Goal: Task Accomplishment & Management: Use online tool/utility

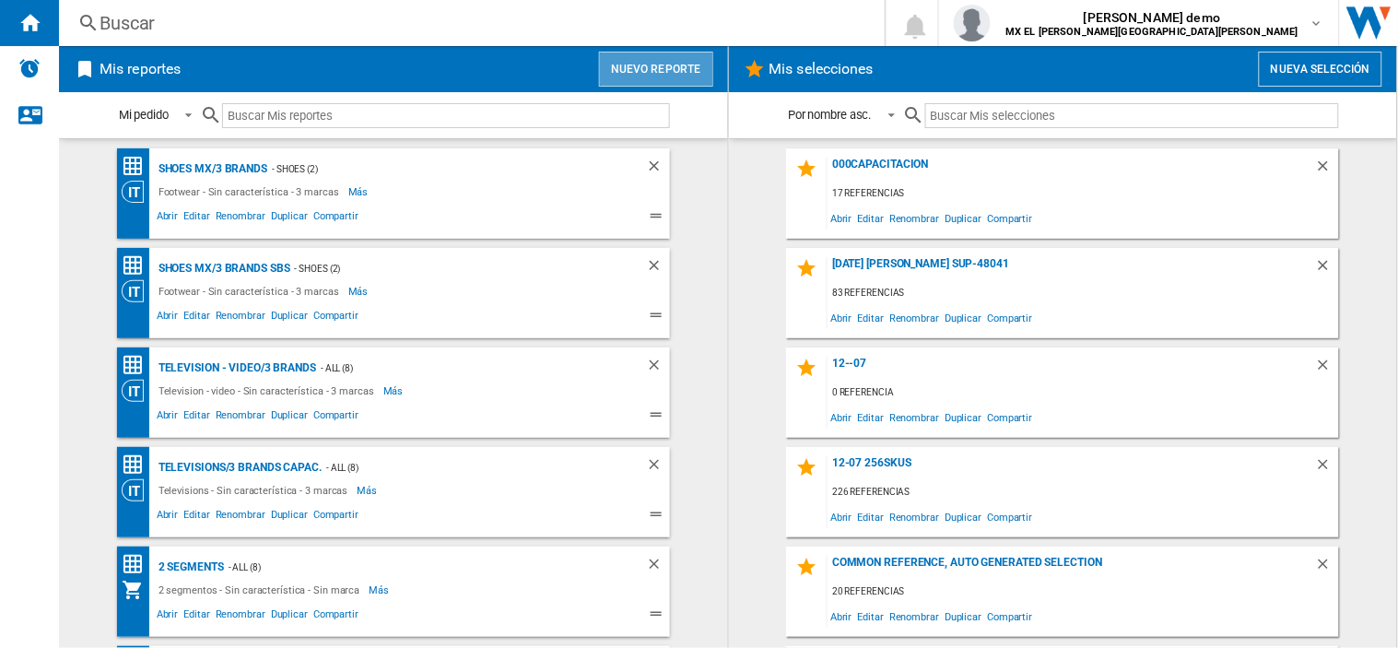
click at [679, 63] on button "Nuevo reporte" at bounding box center [656, 69] width 114 height 35
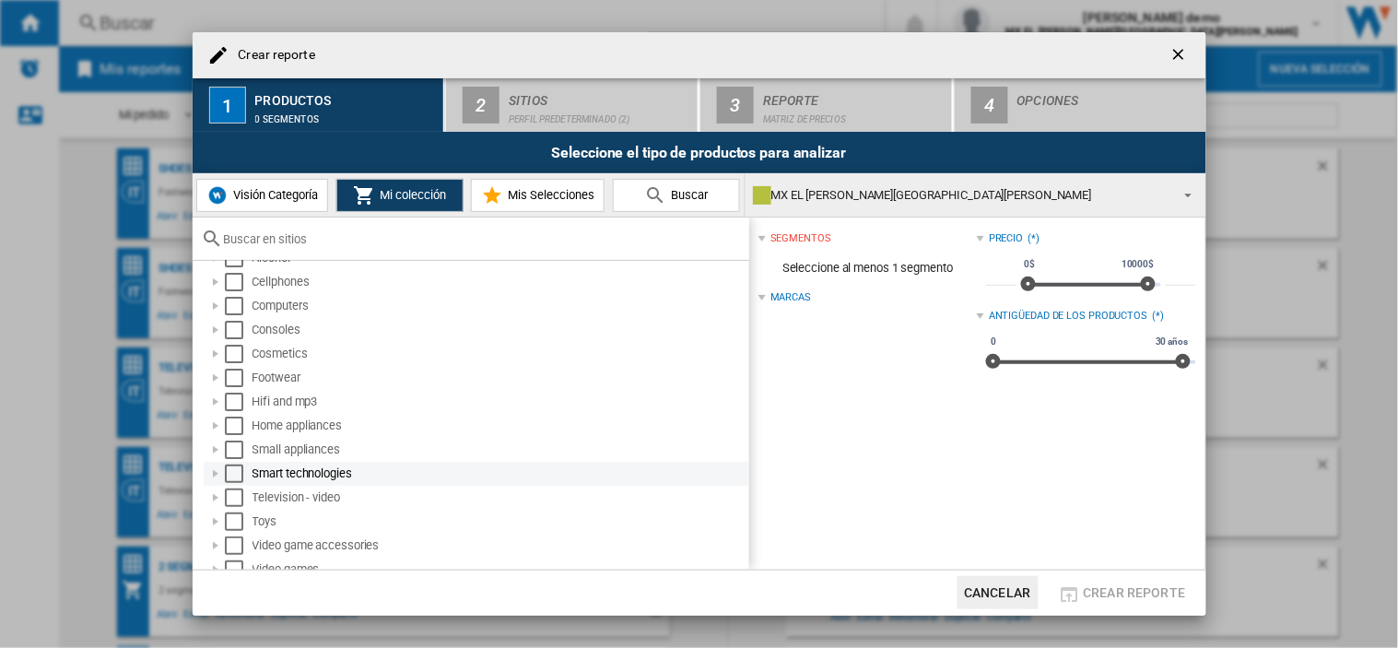
scroll to position [35, 0]
click at [233, 491] on div "Select" at bounding box center [234, 486] width 18 height 18
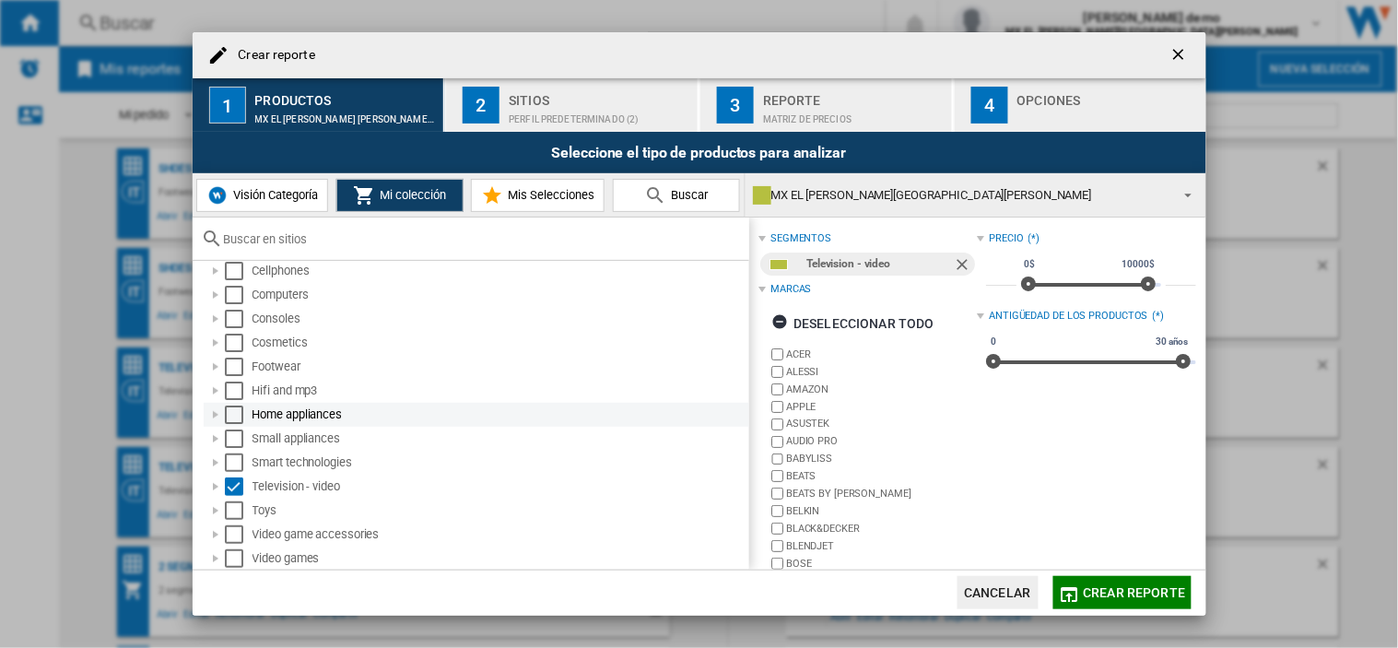
click at [232, 409] on div "Select" at bounding box center [234, 414] width 18 height 18
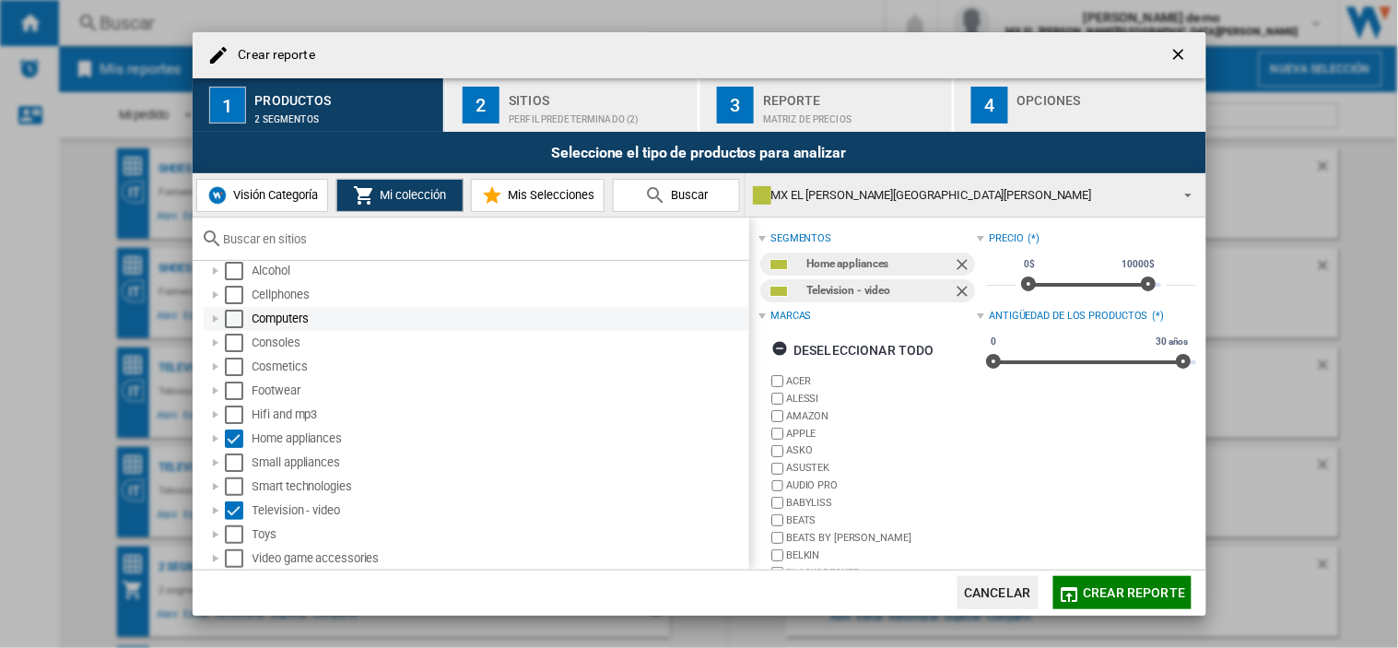
scroll to position [0, 0]
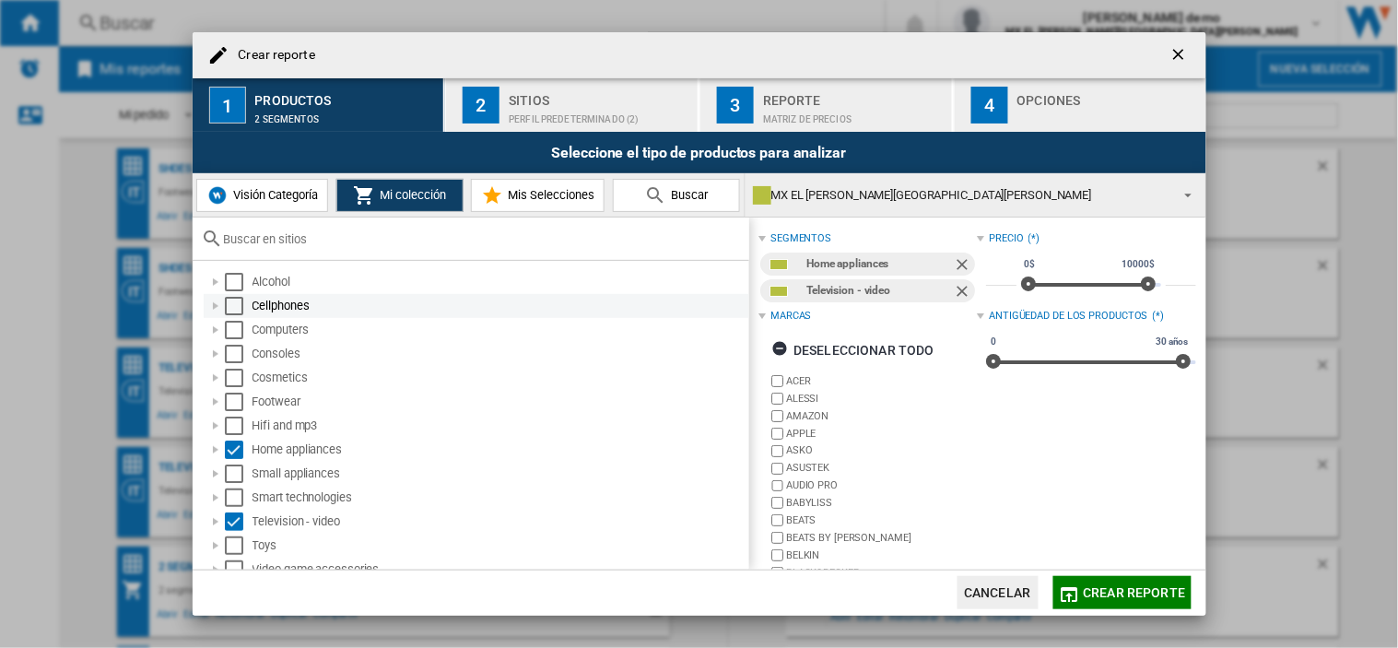
click at [235, 310] on div "Select" at bounding box center [234, 306] width 18 height 18
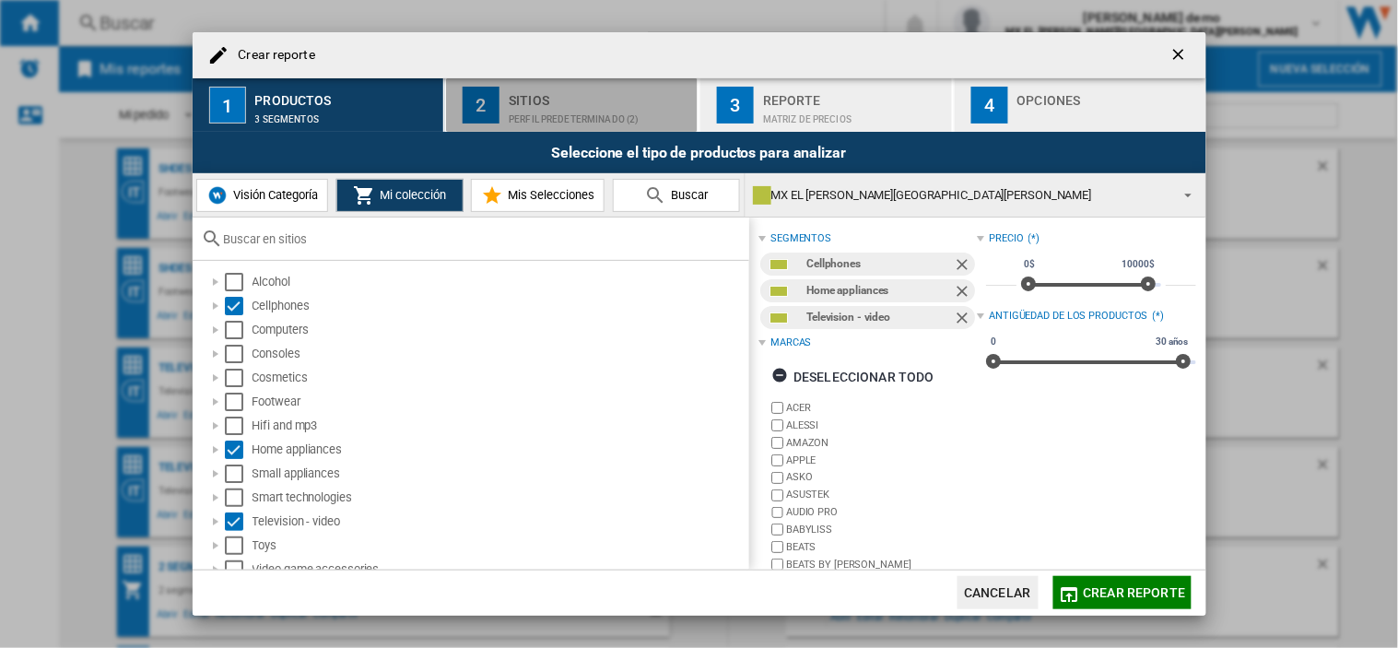
click at [557, 111] on div "Perfil predeterminado (2)" at bounding box center [600, 114] width 182 height 19
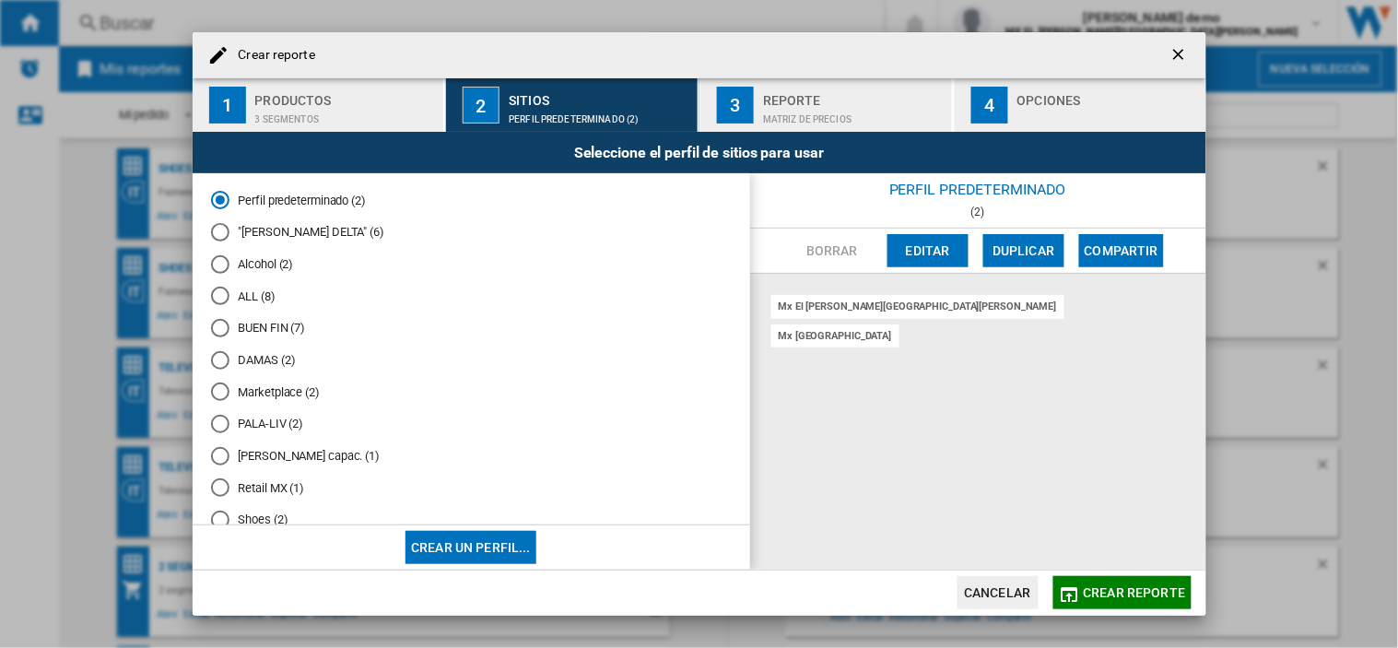
click at [917, 242] on button "Editar" at bounding box center [927, 250] width 81 height 33
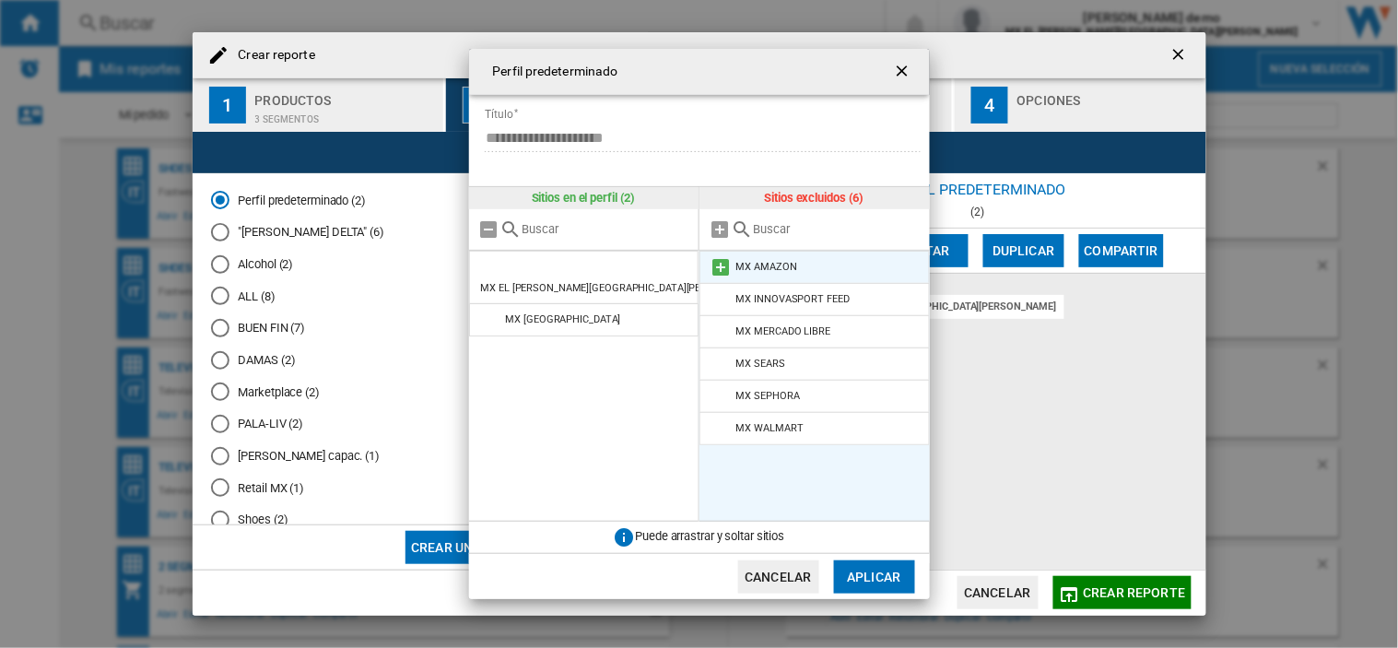
click at [716, 270] on md-icon at bounding box center [720, 267] width 22 height 22
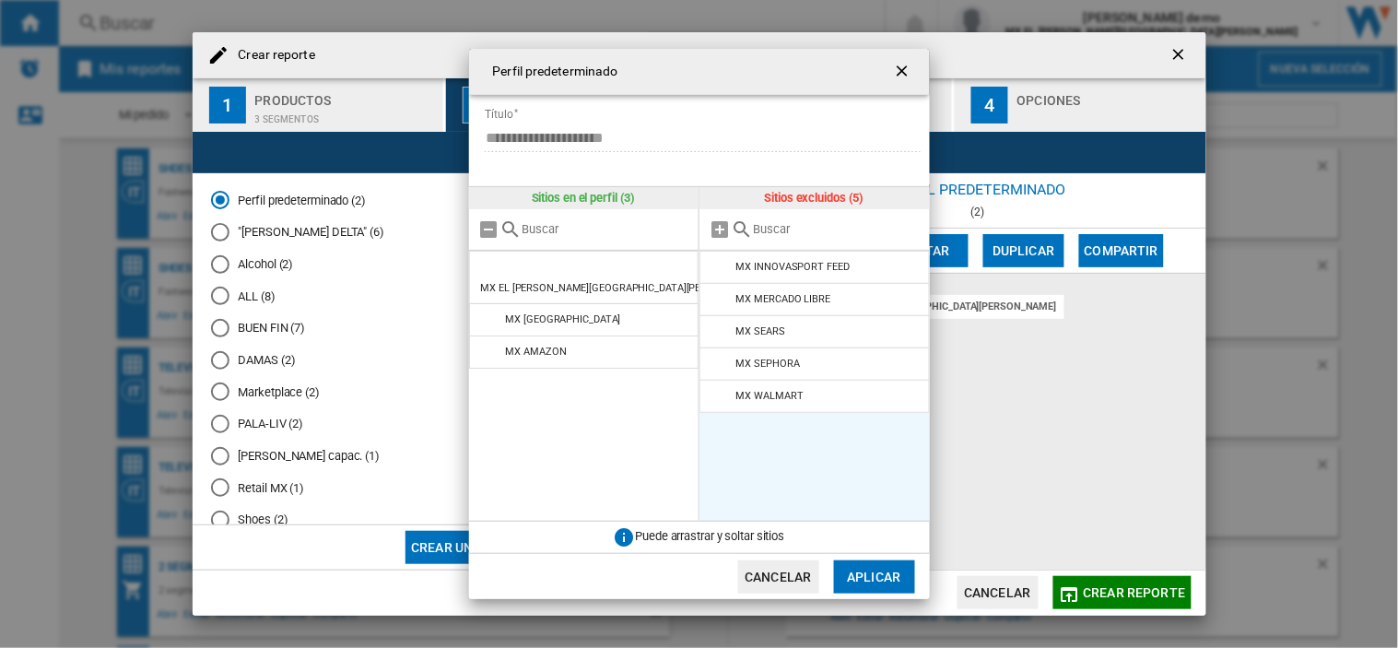
click at [716, 270] on md-icon at bounding box center [720, 267] width 22 height 22
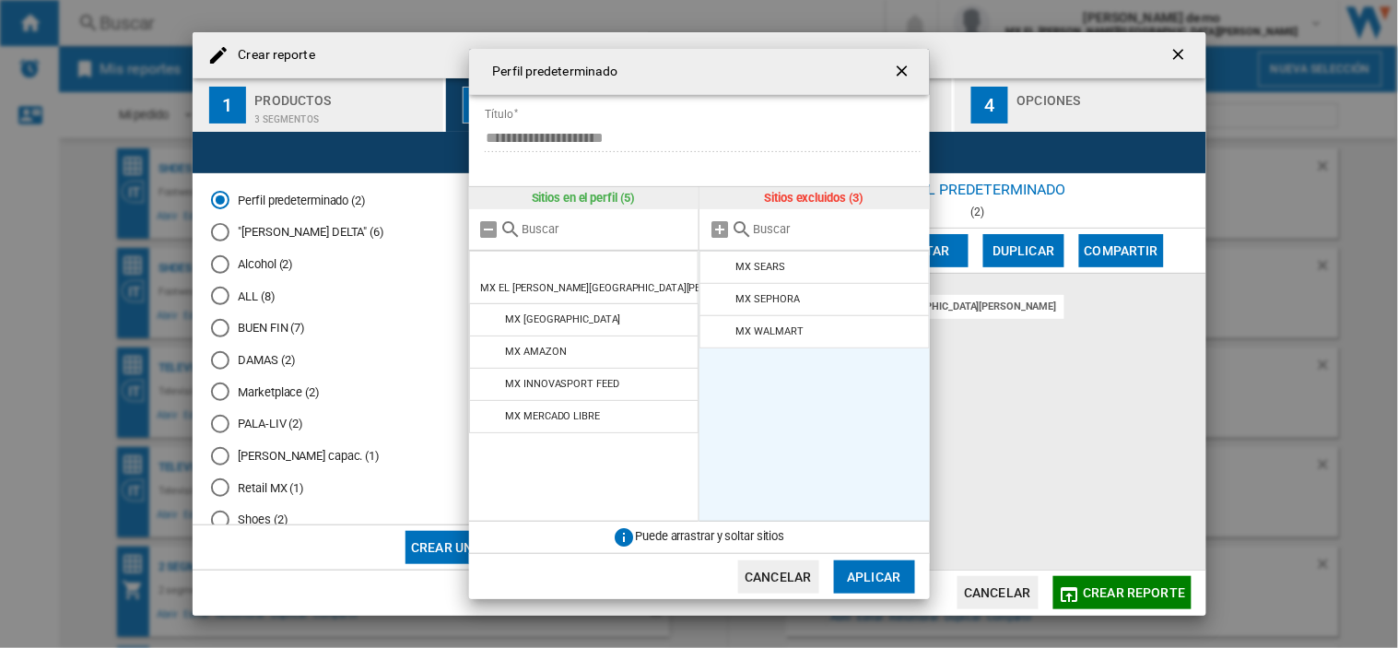
click at [716, 270] on md-icon at bounding box center [720, 267] width 22 height 22
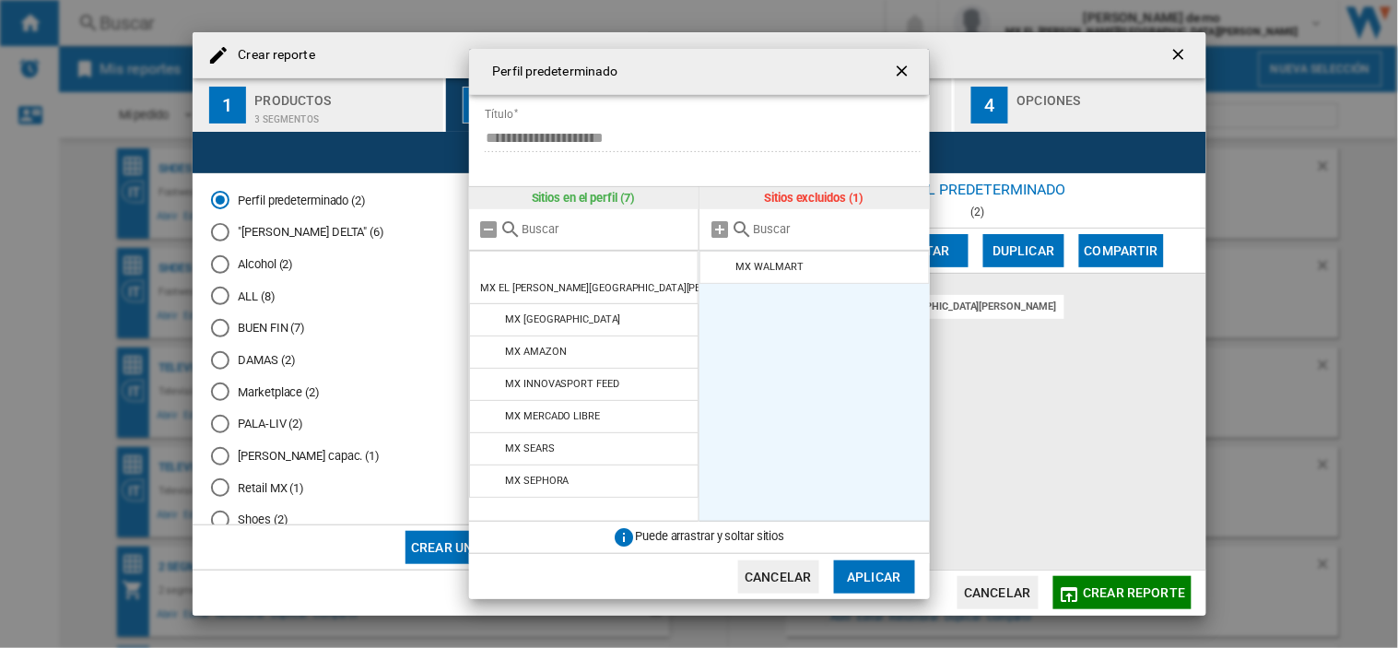
click at [716, 270] on md-icon at bounding box center [720, 267] width 22 height 22
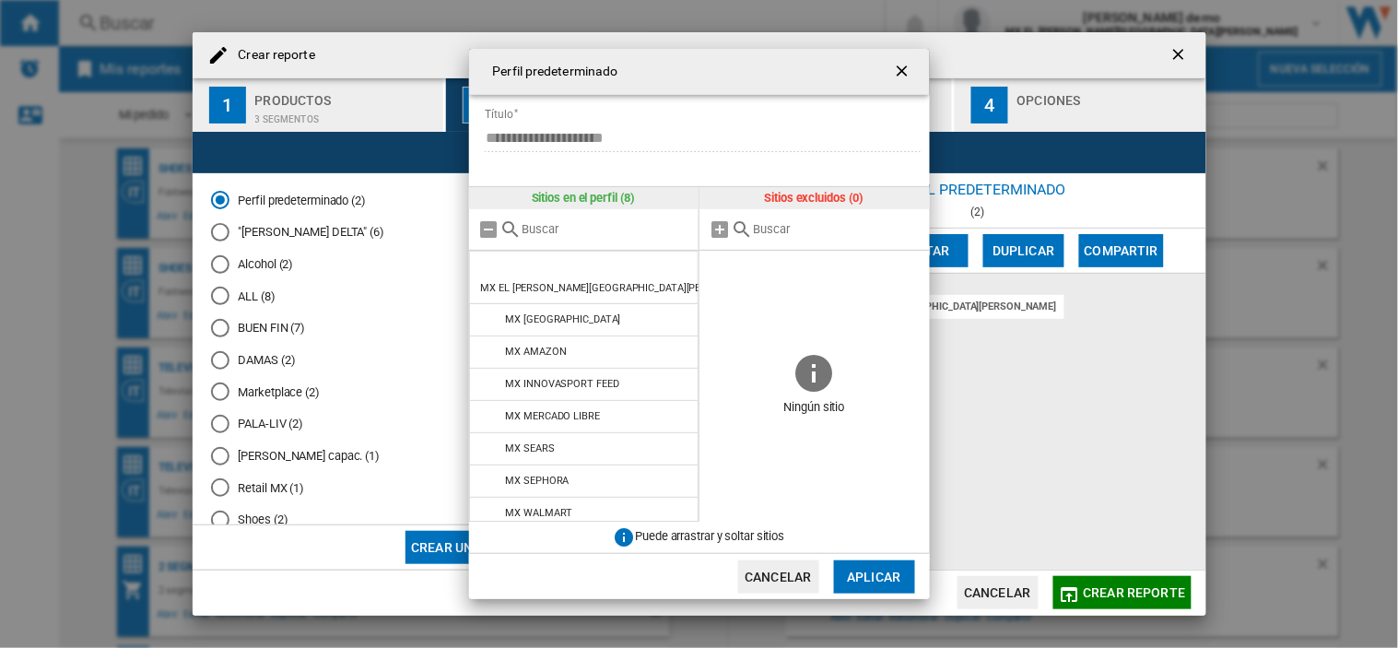
click at [716, 270] on span at bounding box center [814, 301] width 230 height 100
click at [867, 574] on button "Aplicar" at bounding box center [874, 576] width 81 height 33
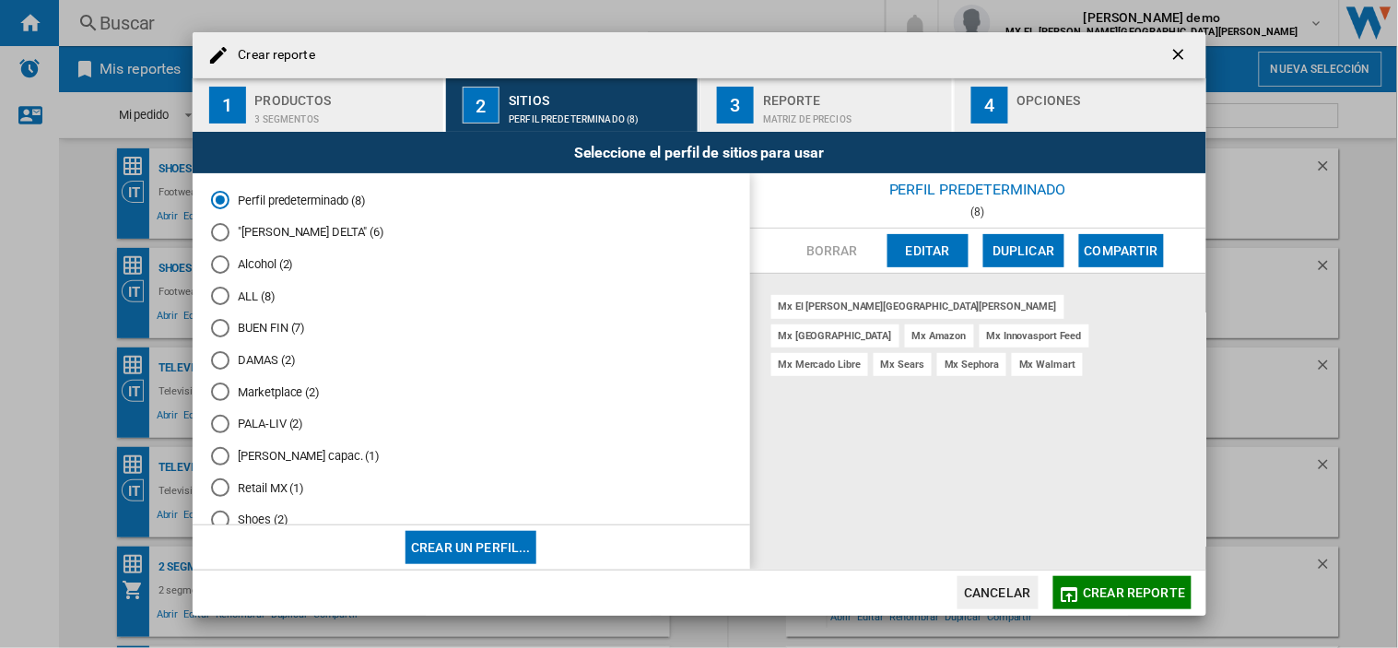
click at [1144, 590] on span "Crear reporte" at bounding box center [1135, 592] width 102 height 15
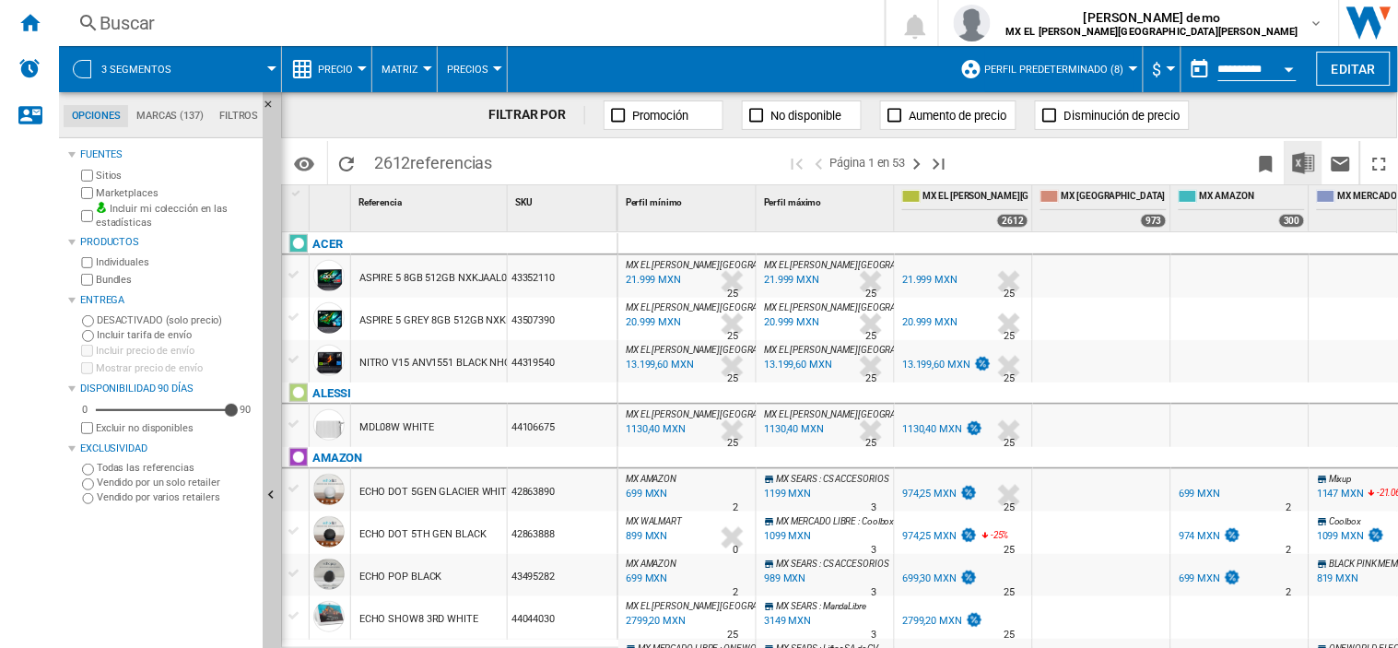
click at [1306, 159] on img "Descargar en Excel" at bounding box center [1304, 163] width 22 height 22
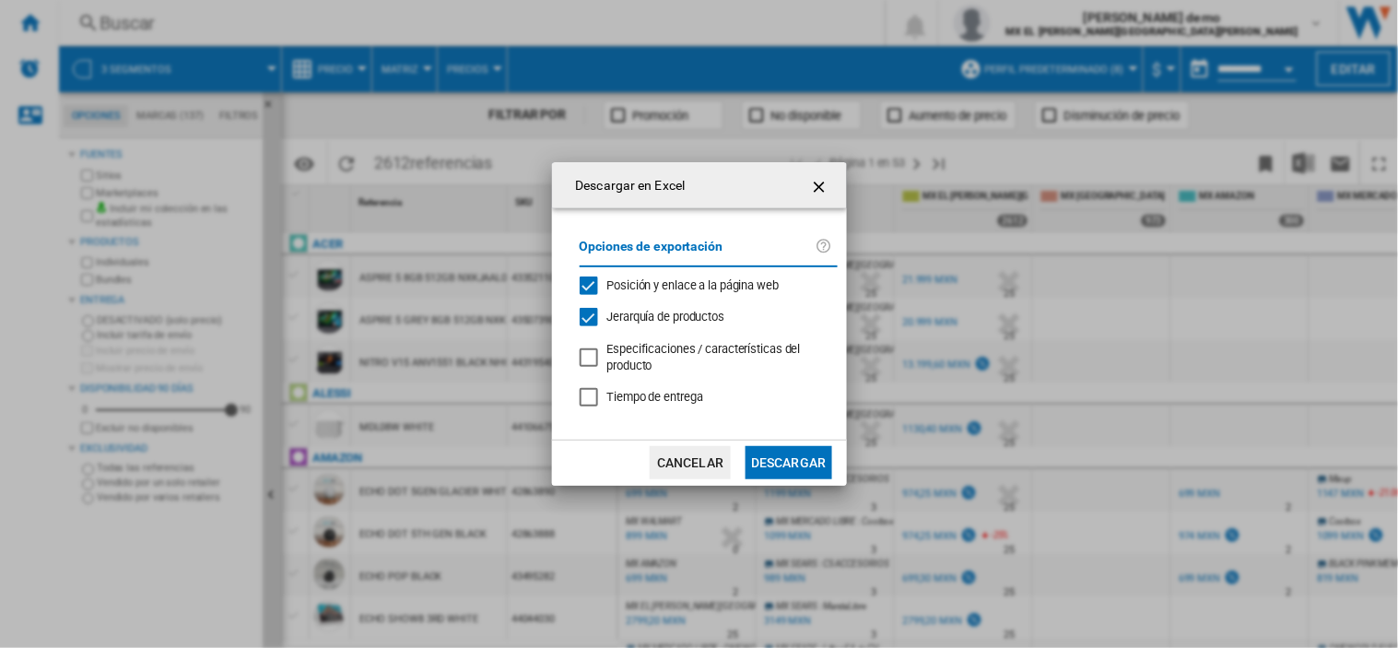
click at [778, 458] on button "Descargar" at bounding box center [788, 462] width 86 height 33
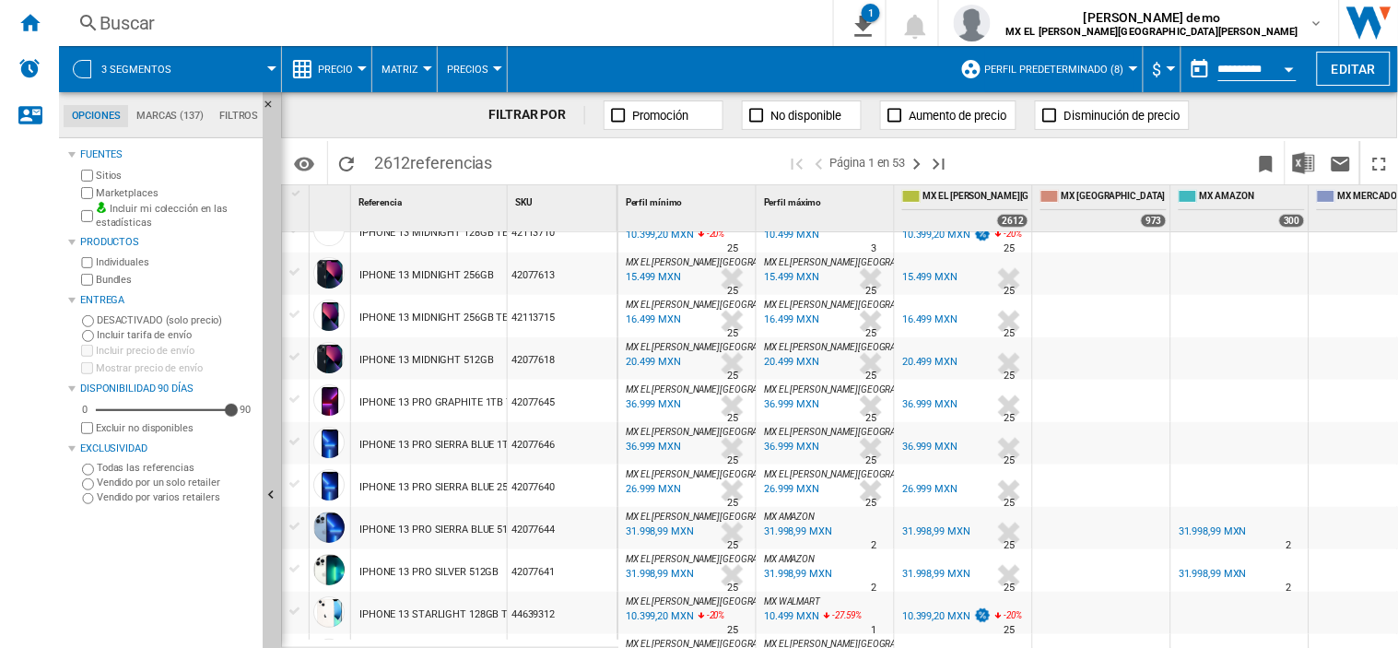
scroll to position [1800, 0]
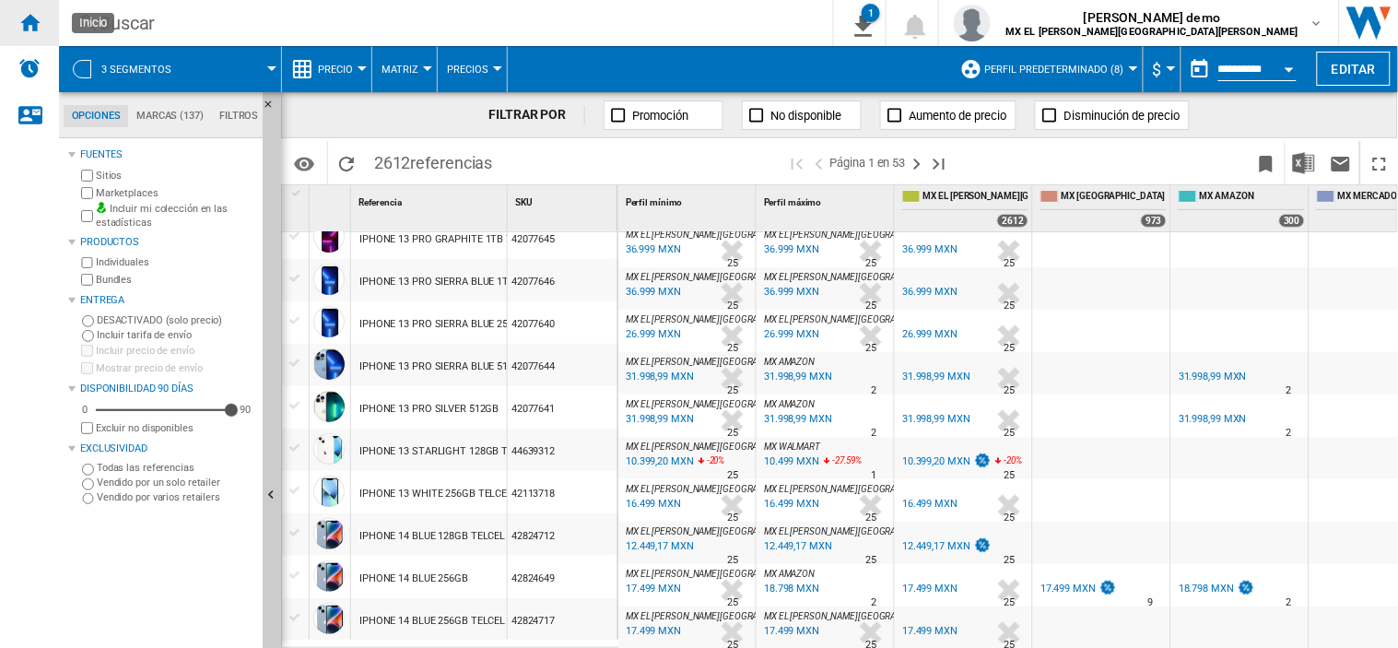
click at [42, 21] on div "Inicio" at bounding box center [29, 23] width 59 height 46
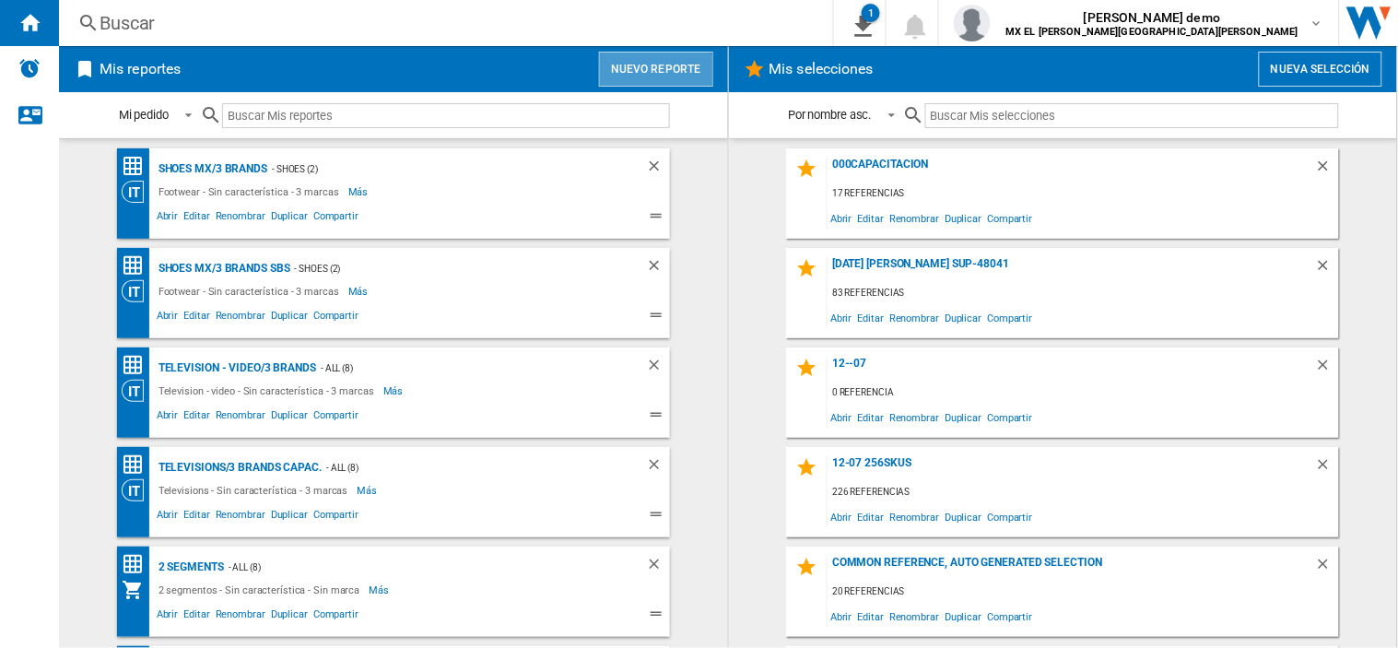
click at [656, 76] on button "Nuevo reporte" at bounding box center [656, 69] width 114 height 35
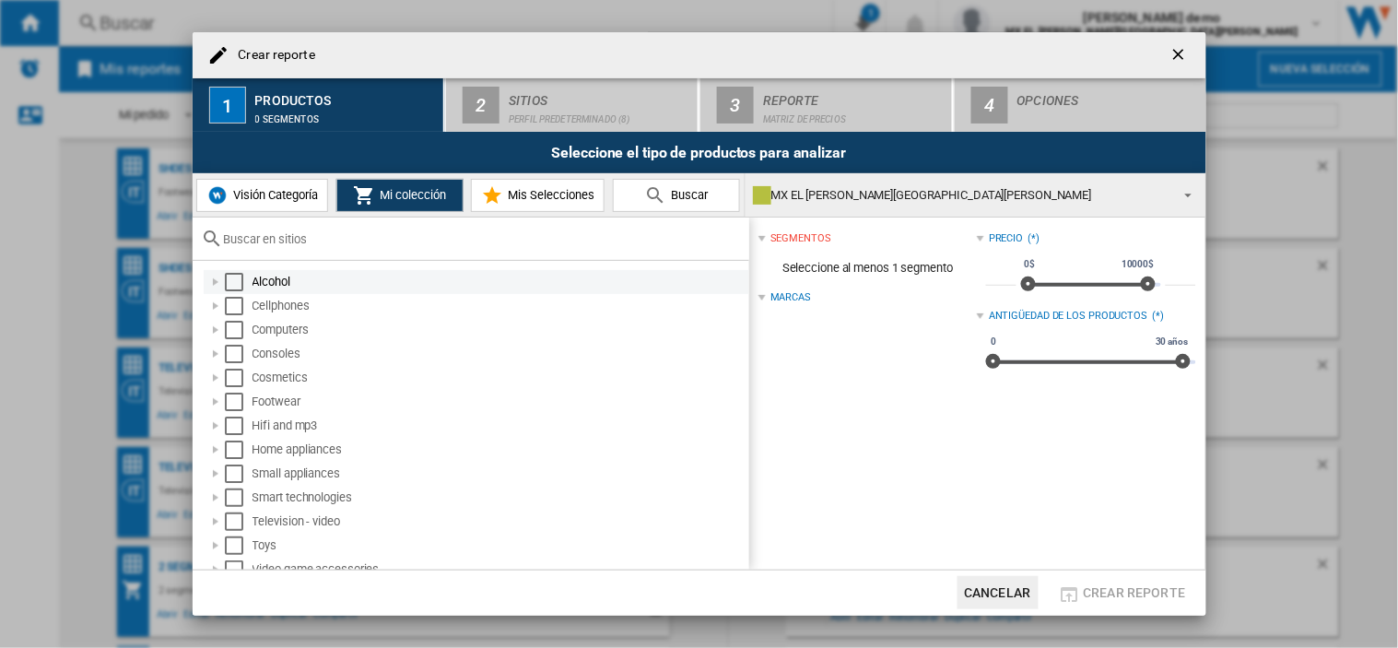
click at [240, 283] on div "Select" at bounding box center [234, 282] width 18 height 18
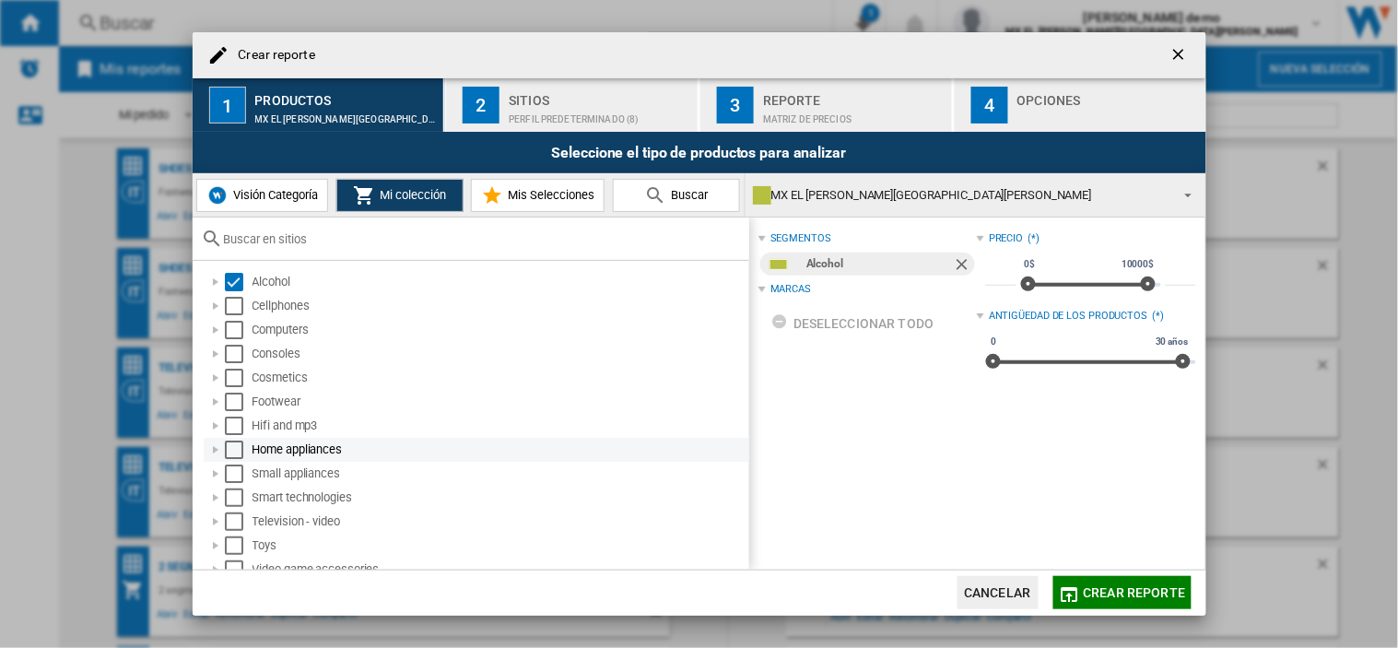
click at [231, 450] on div "Select" at bounding box center [234, 449] width 18 height 18
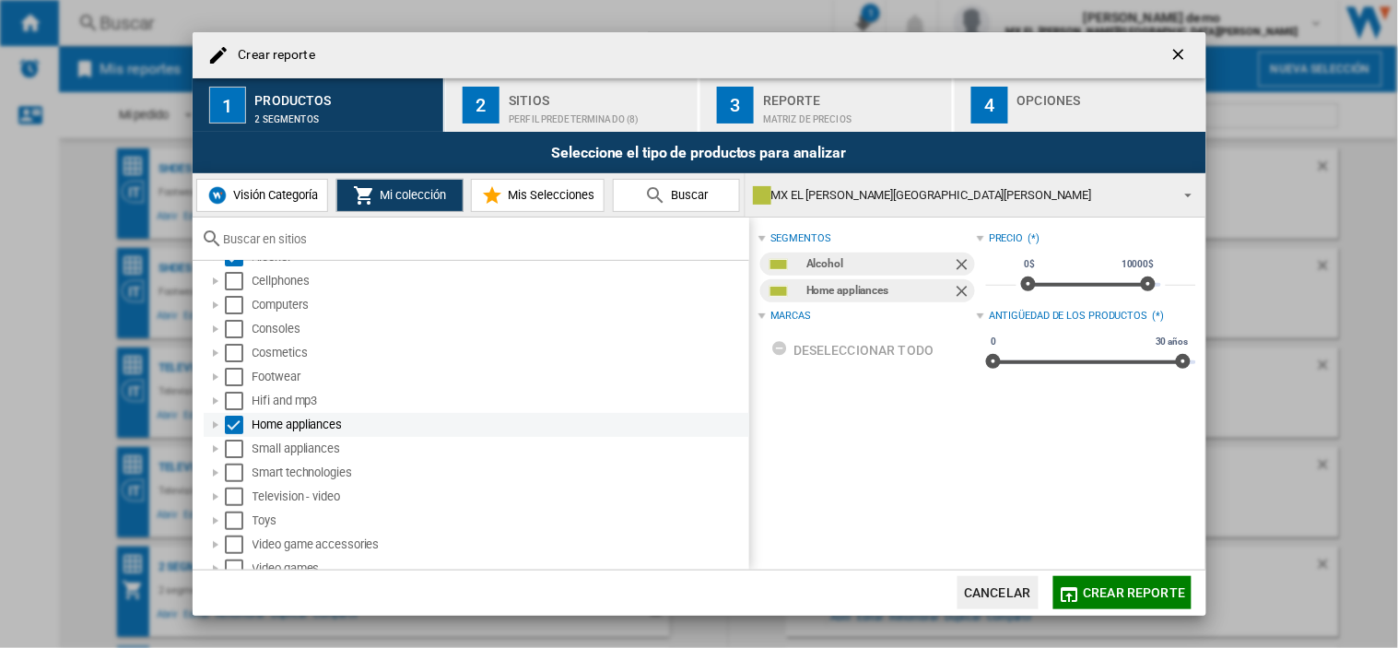
scroll to position [35, 0]
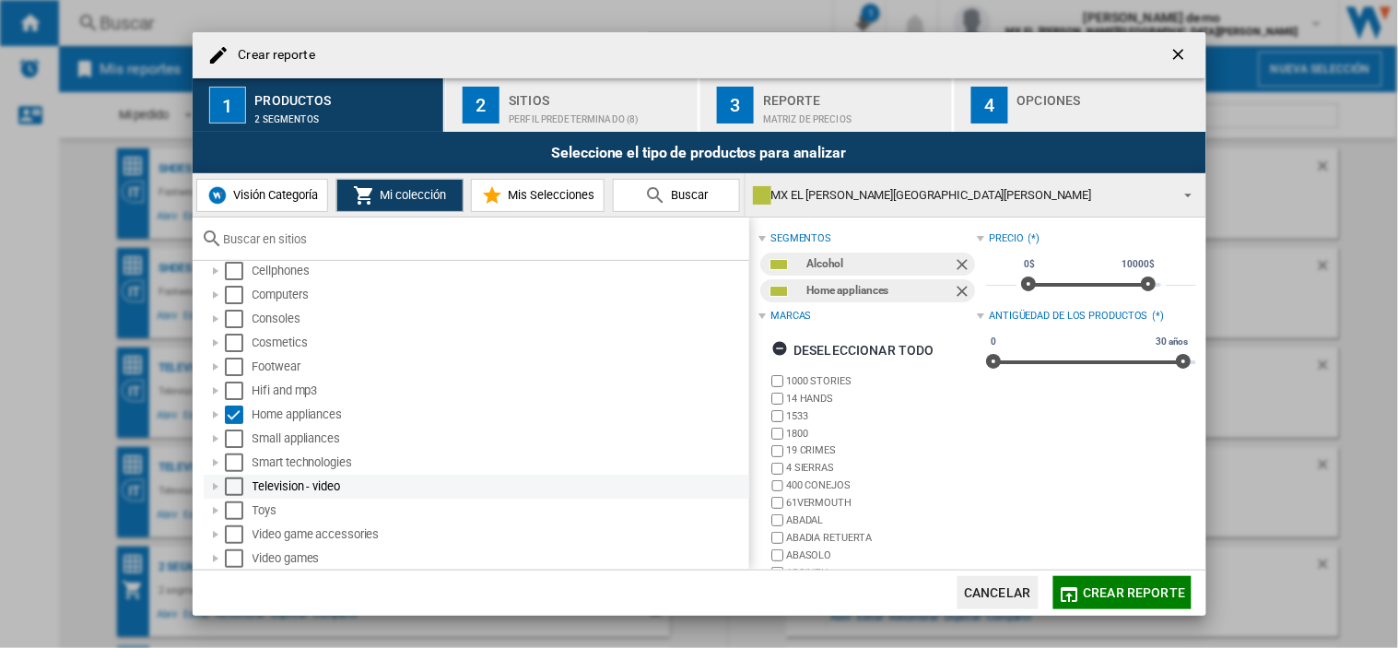
click at [228, 486] on div "Select" at bounding box center [234, 486] width 18 height 18
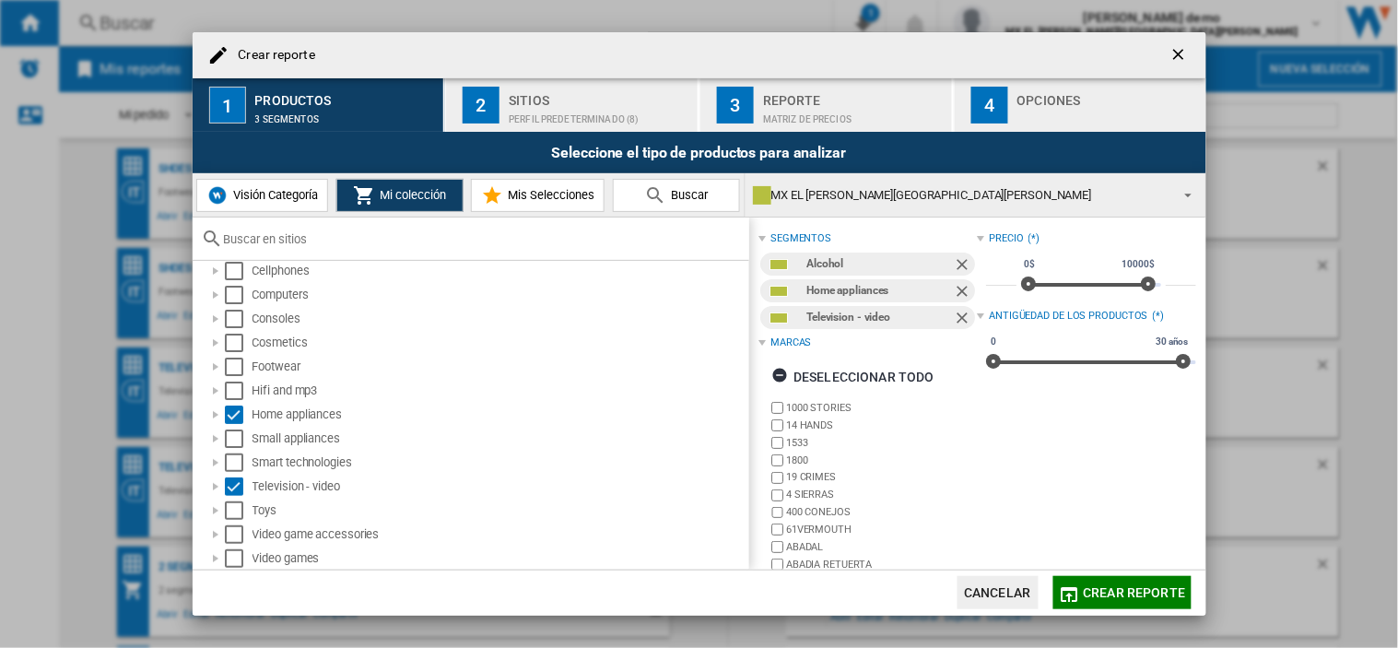
click at [265, 203] on button "Visión Categoría" at bounding box center [262, 195] width 132 height 33
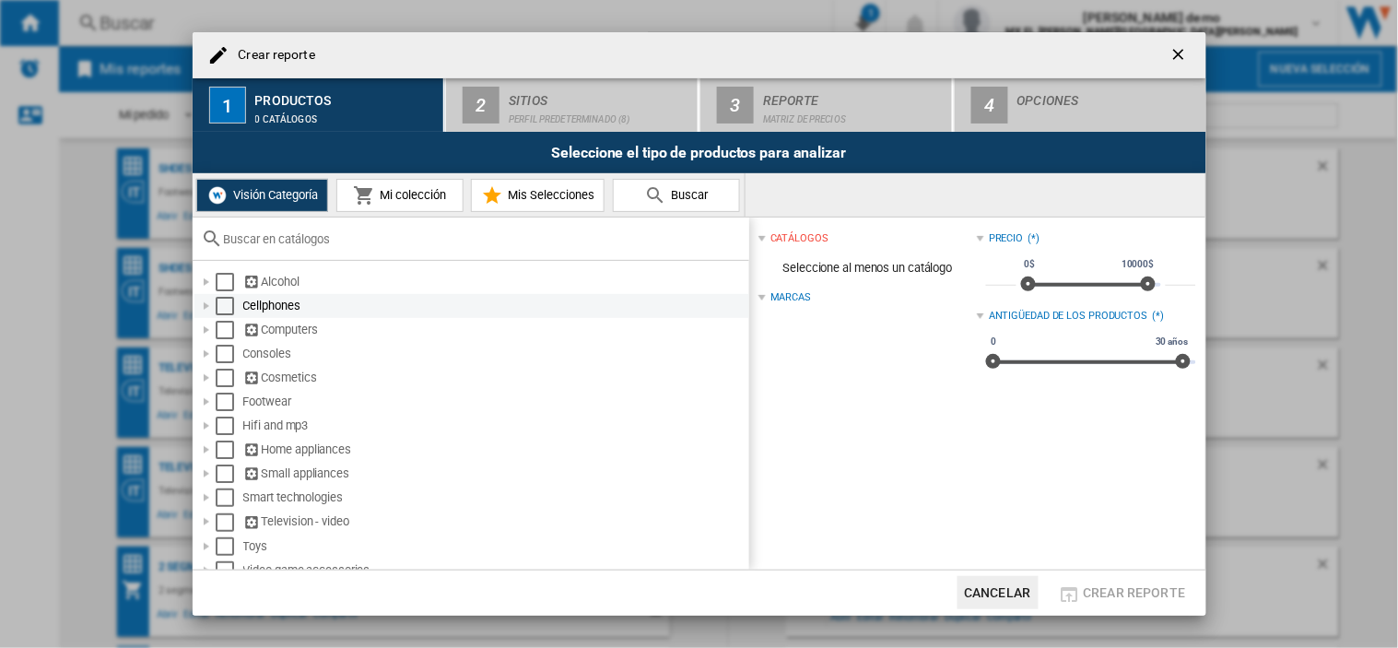
click at [217, 299] on div "Select" at bounding box center [225, 306] width 18 height 18
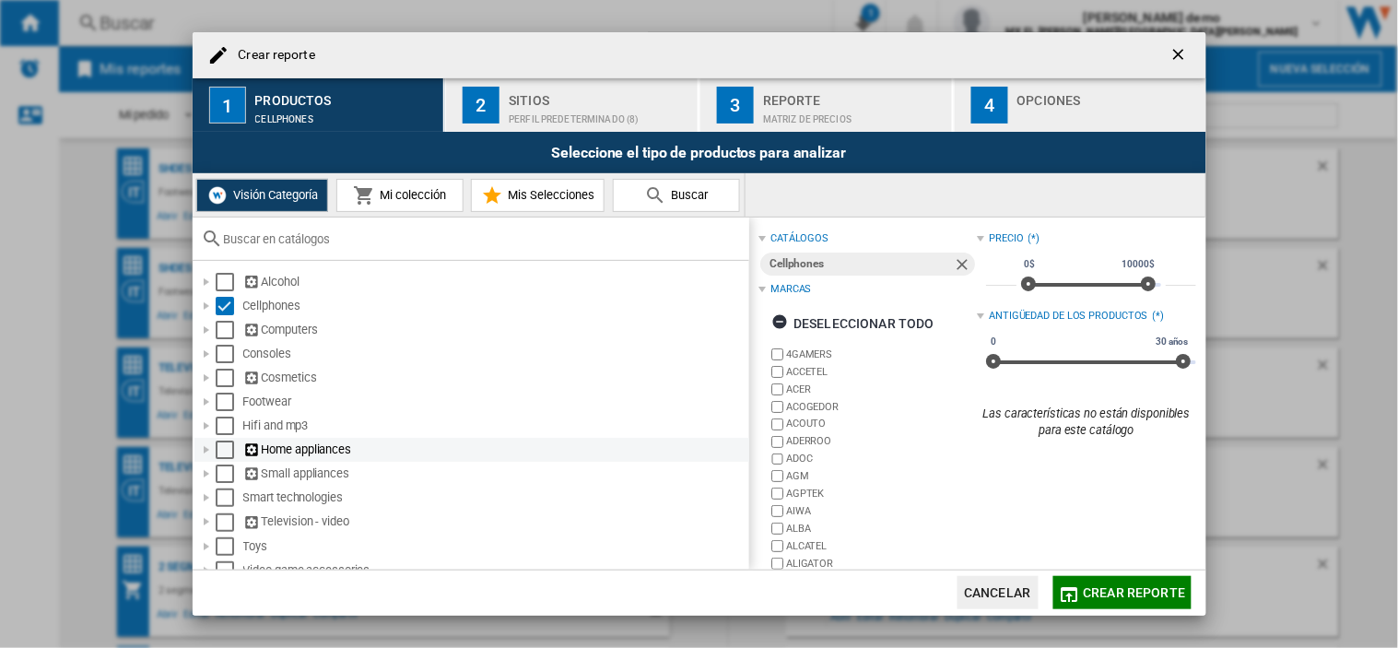
click at [217, 454] on div "Select" at bounding box center [225, 449] width 18 height 18
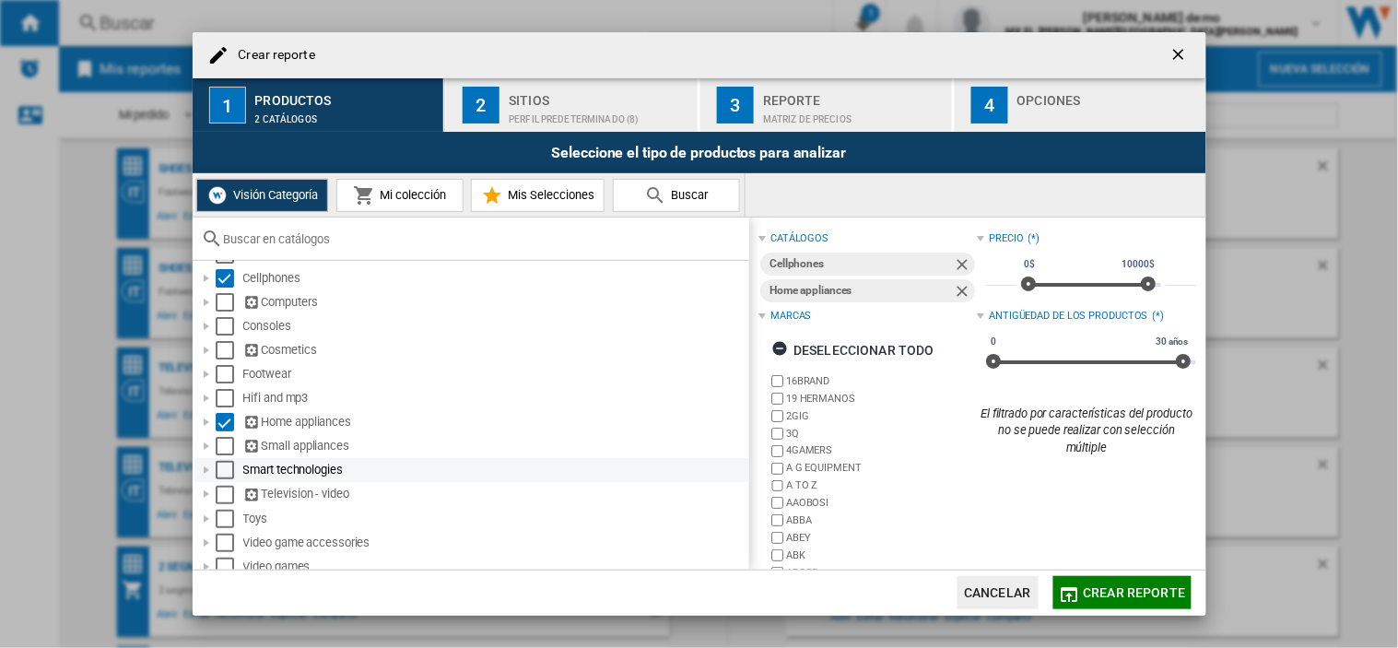
scroll to position [40, 0]
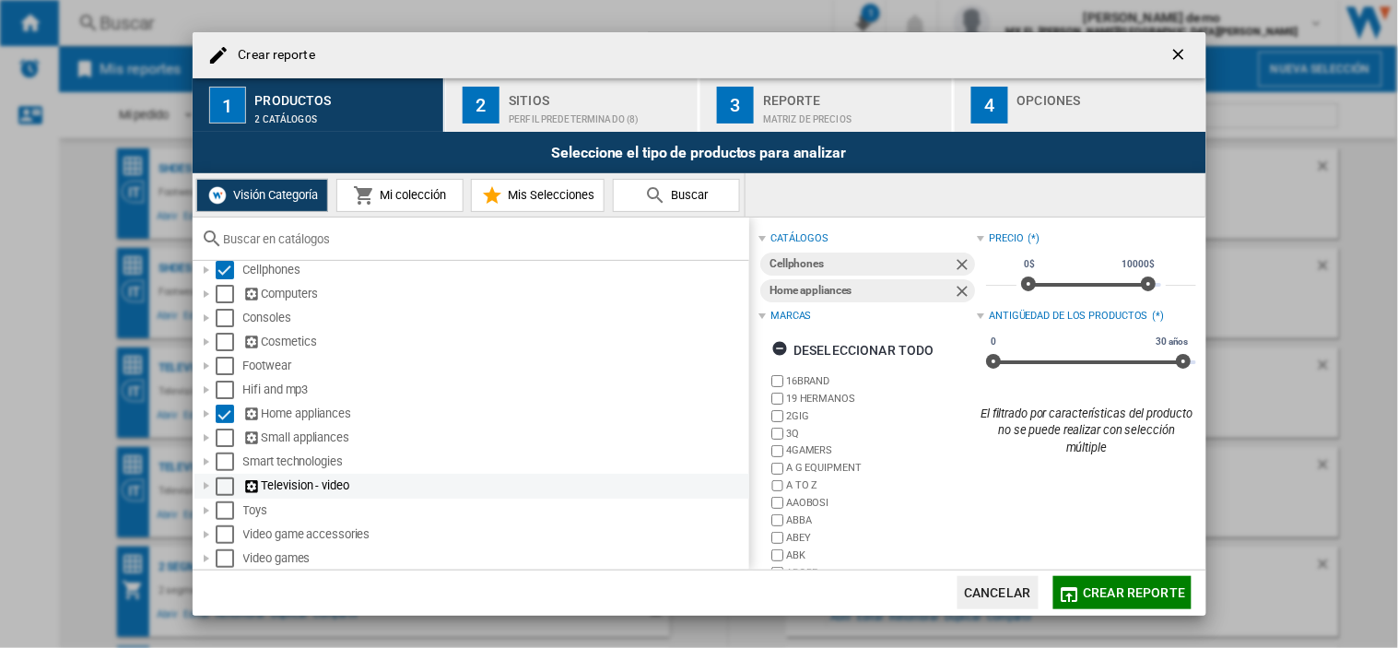
click at [218, 480] on div "Select" at bounding box center [225, 486] width 18 height 18
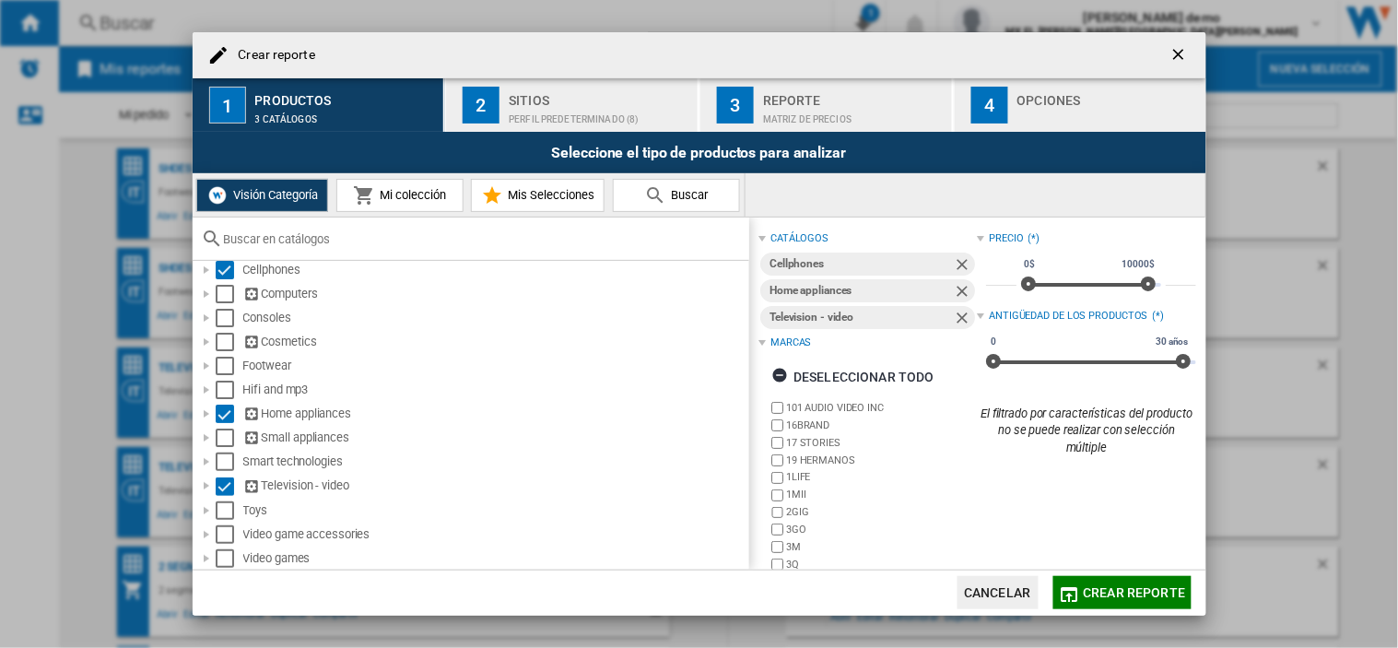
click at [565, 102] on div "Sitios" at bounding box center [600, 95] width 182 height 19
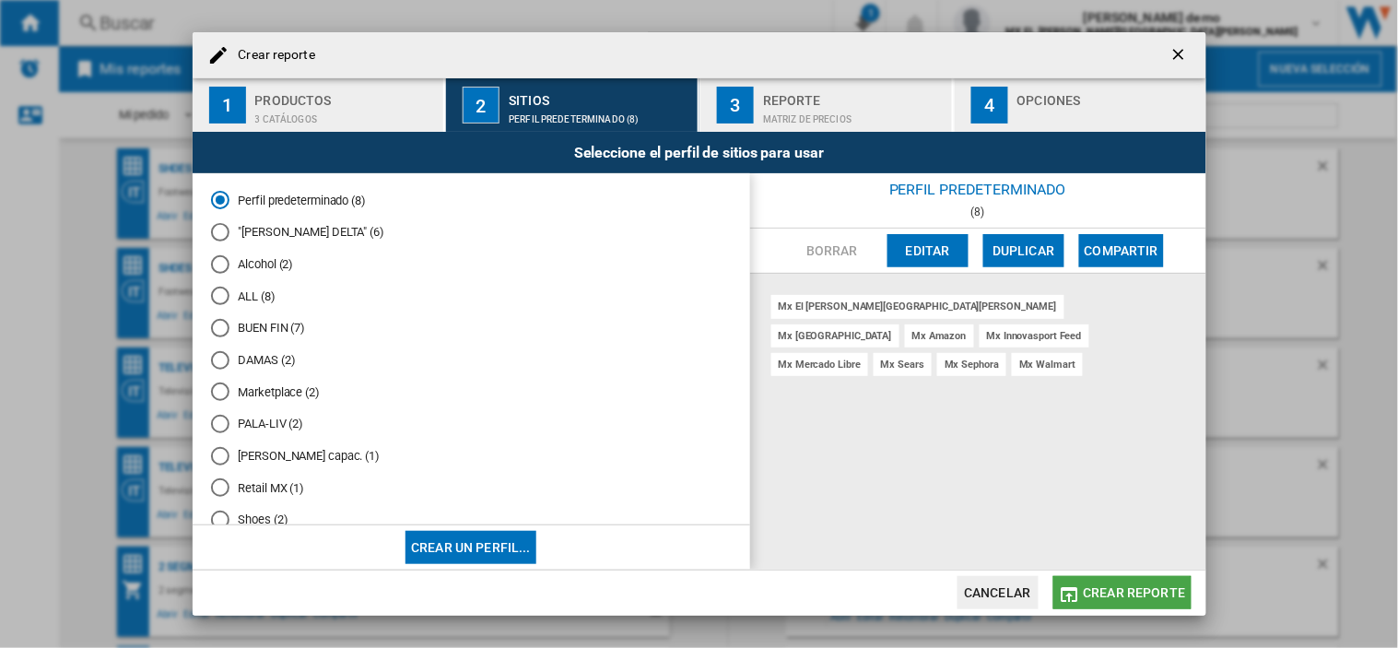
click at [1138, 592] on span "Crear reporte" at bounding box center [1135, 592] width 102 height 15
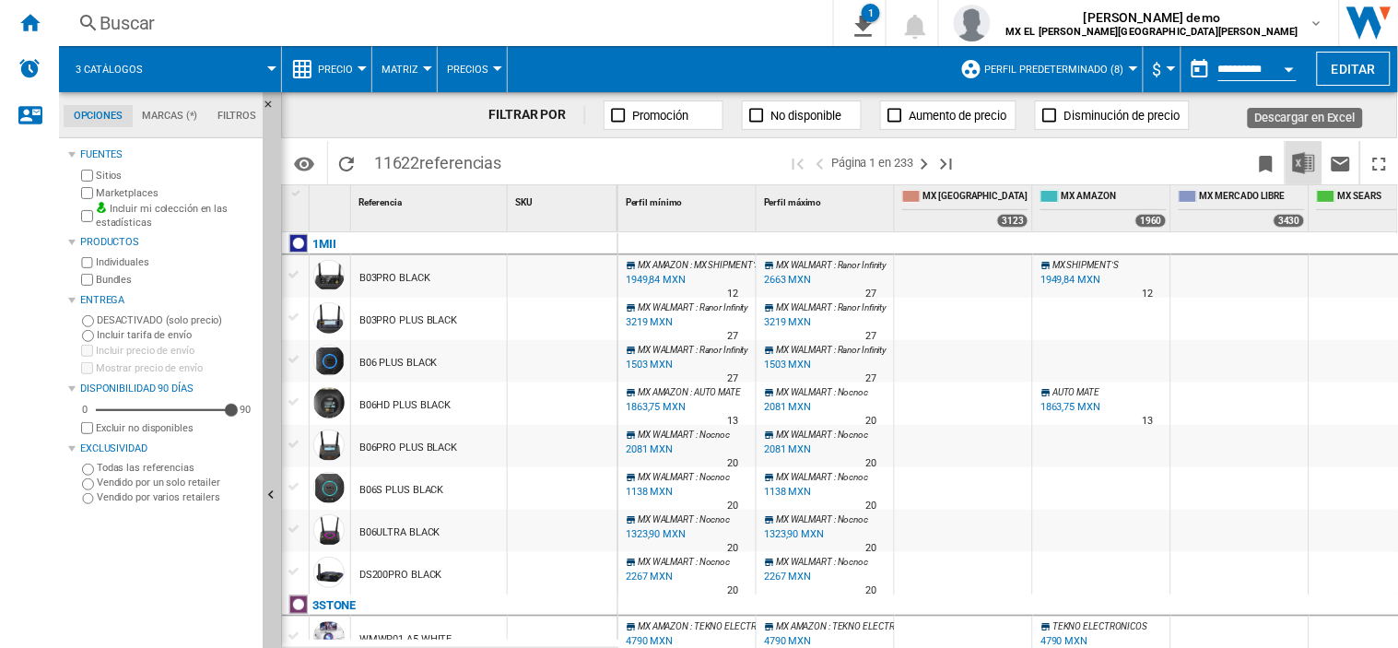
click at [1306, 168] on img "Descargar en Excel" at bounding box center [1304, 163] width 22 height 22
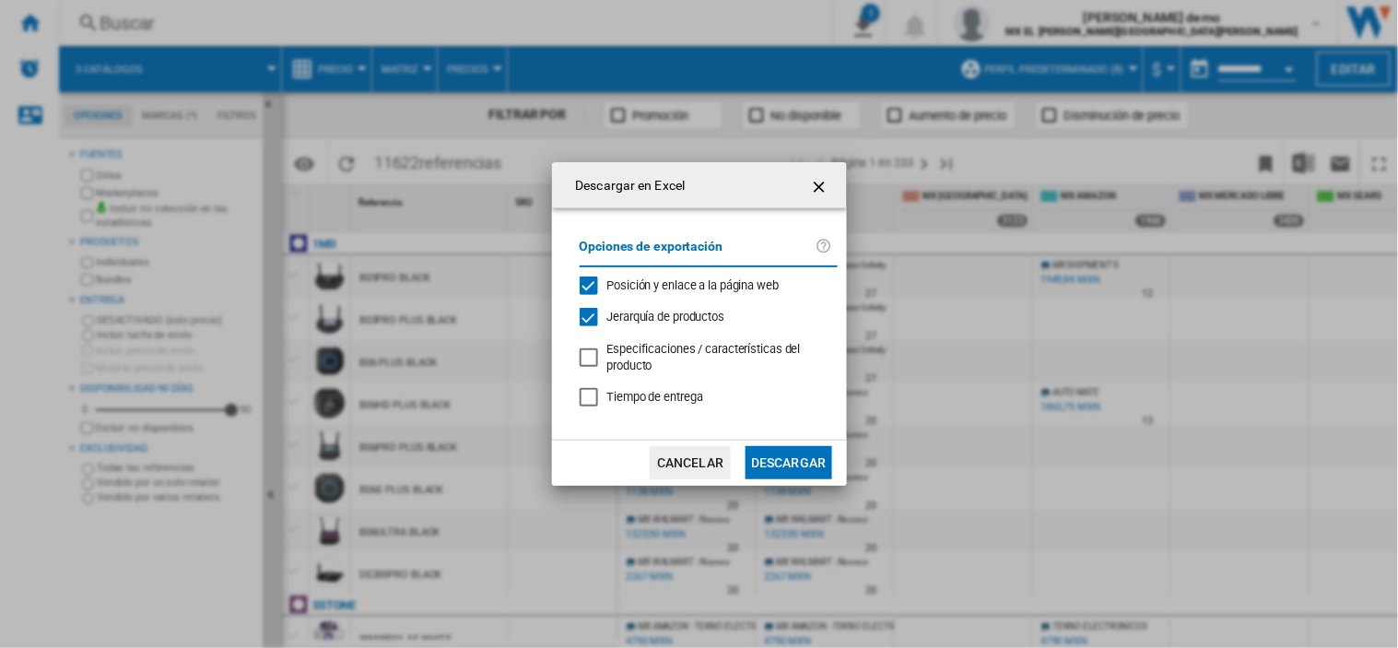
click at [794, 468] on button "Descargar" at bounding box center [788, 462] width 86 height 33
